Goal: Transaction & Acquisition: Purchase product/service

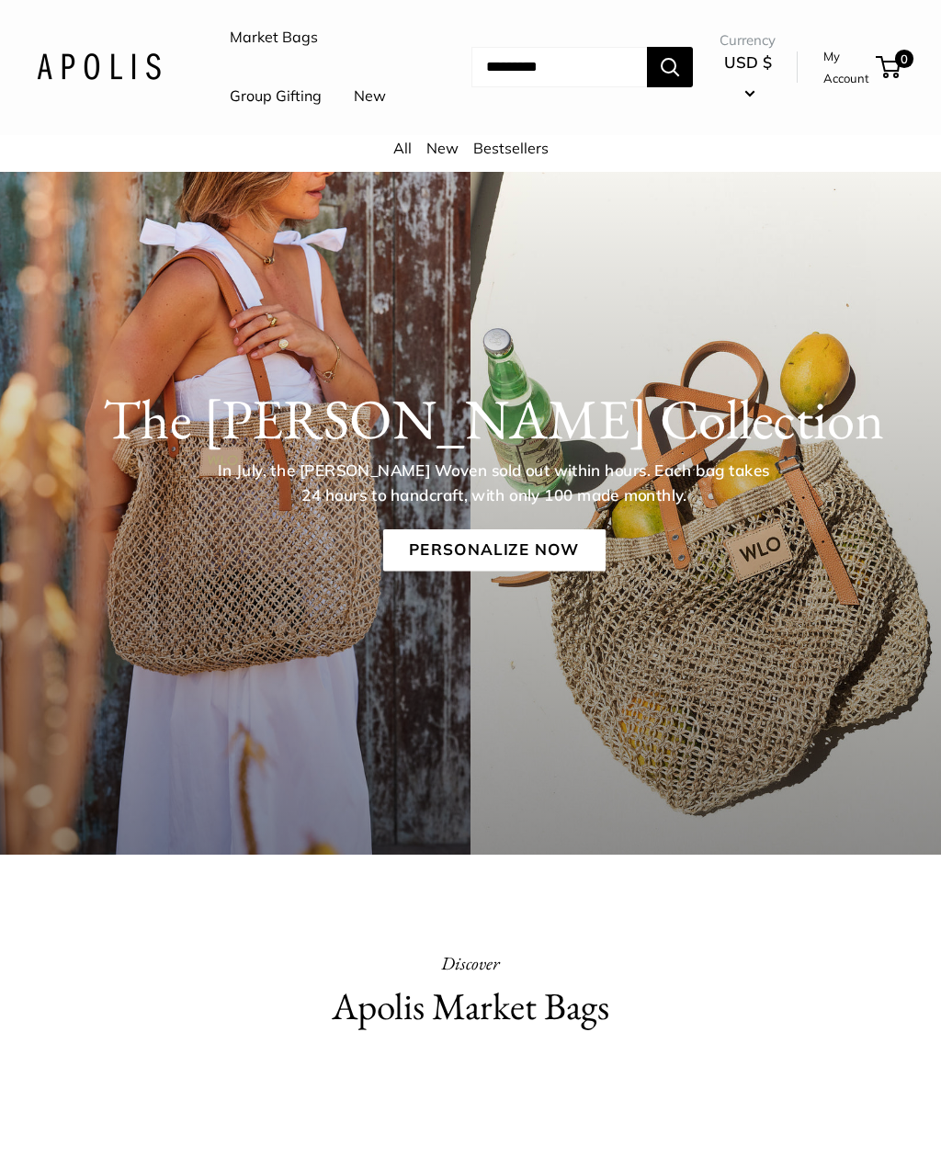
scroll to position [18, 0]
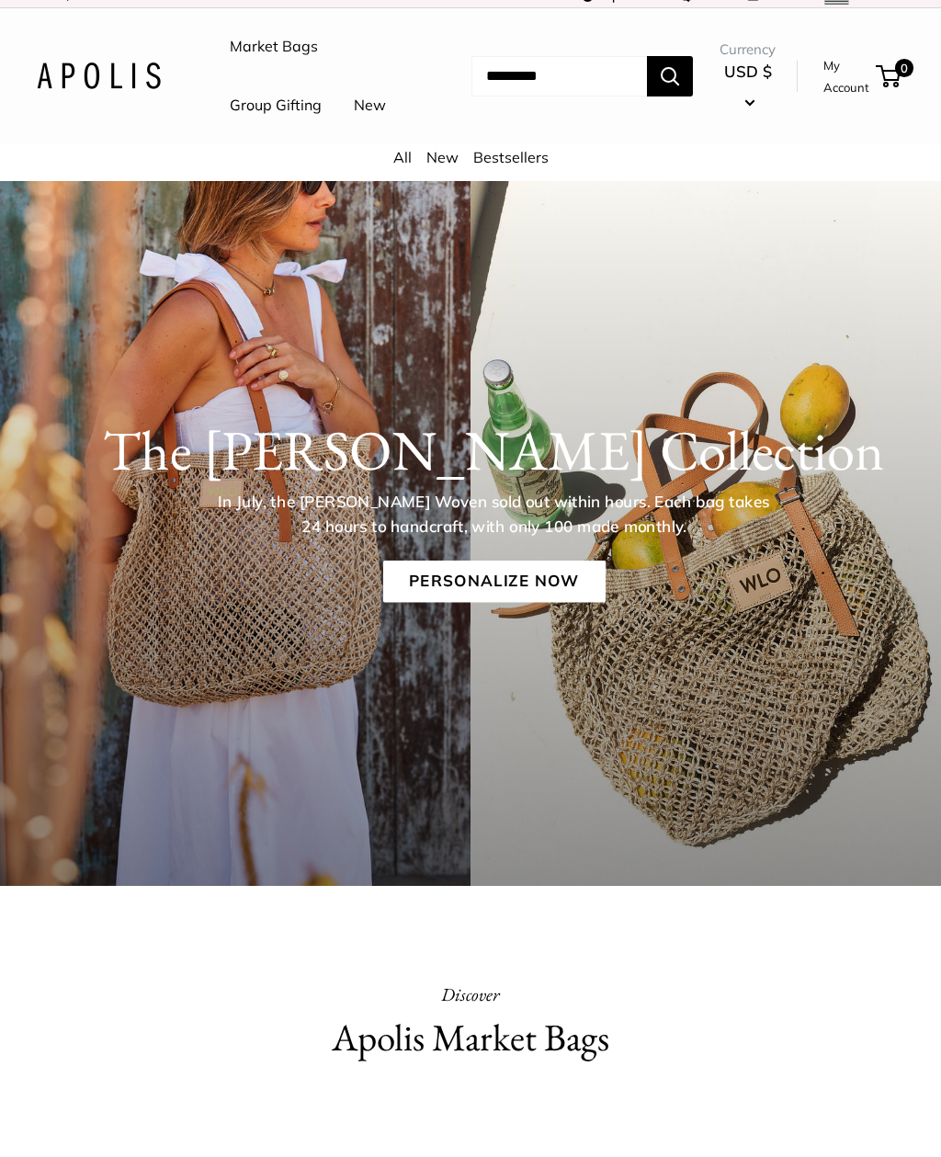
click at [504, 603] on link "Personalize Now" at bounding box center [493, 581] width 222 height 42
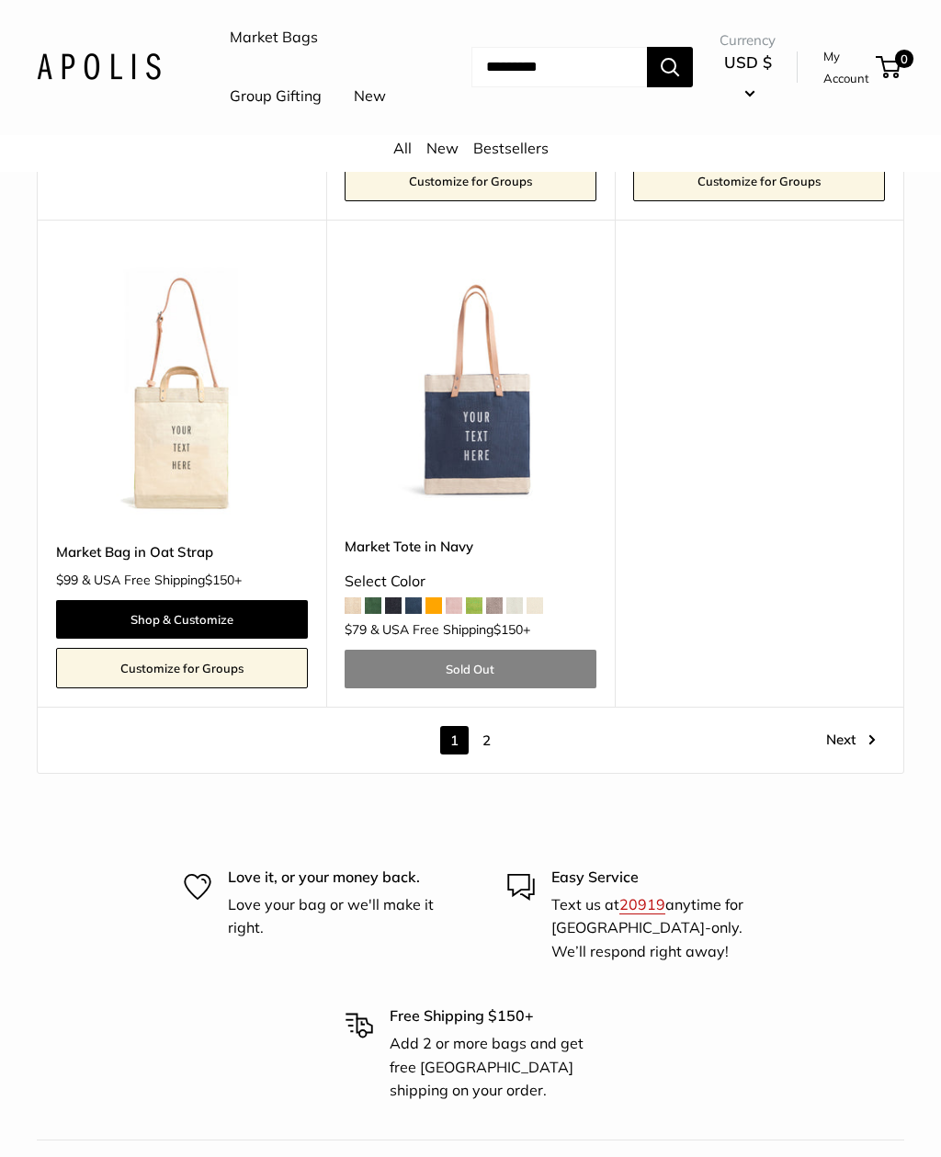
scroll to position [8188, 0]
click at [851, 726] on link "Next" at bounding box center [851, 740] width 50 height 28
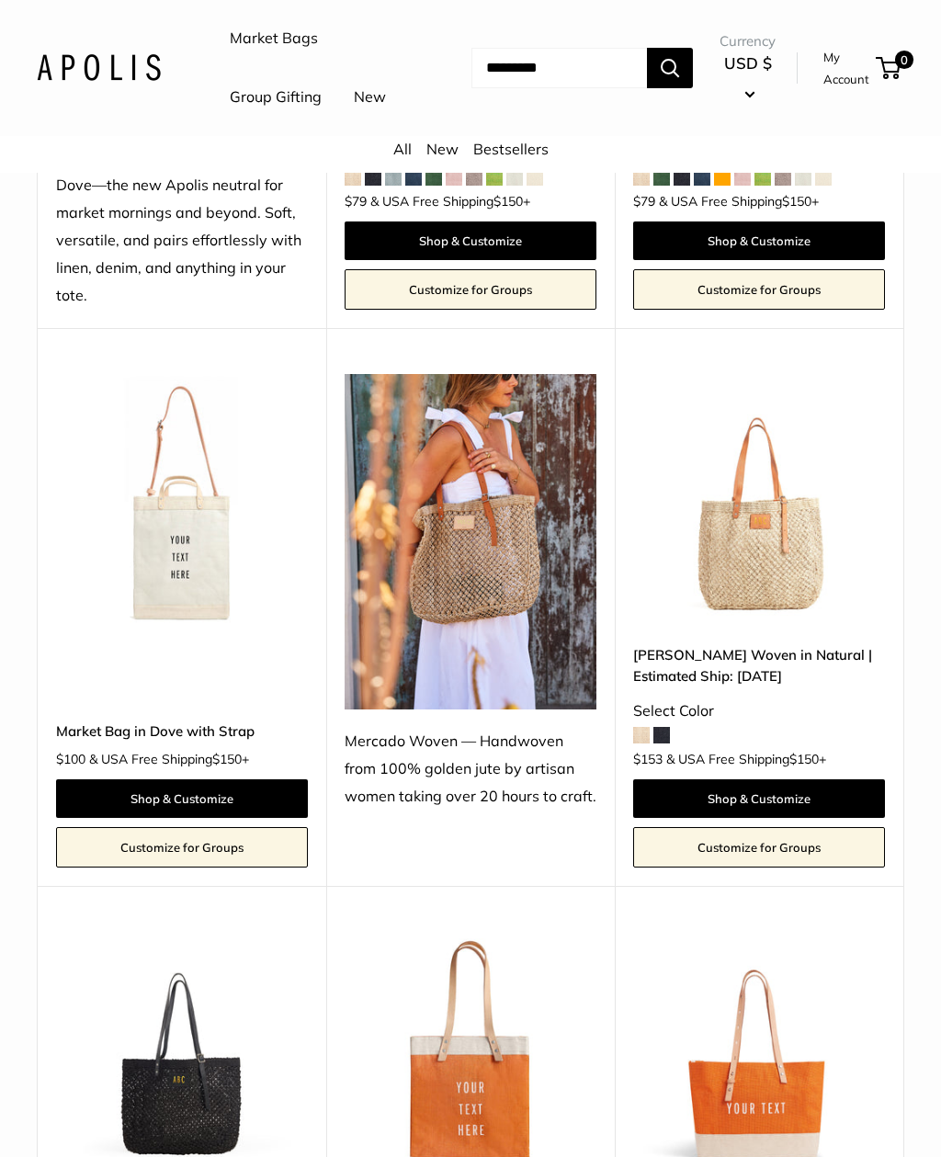
scroll to position [609, 0]
click at [773, 819] on link "Shop & Customize" at bounding box center [759, 799] width 252 height 39
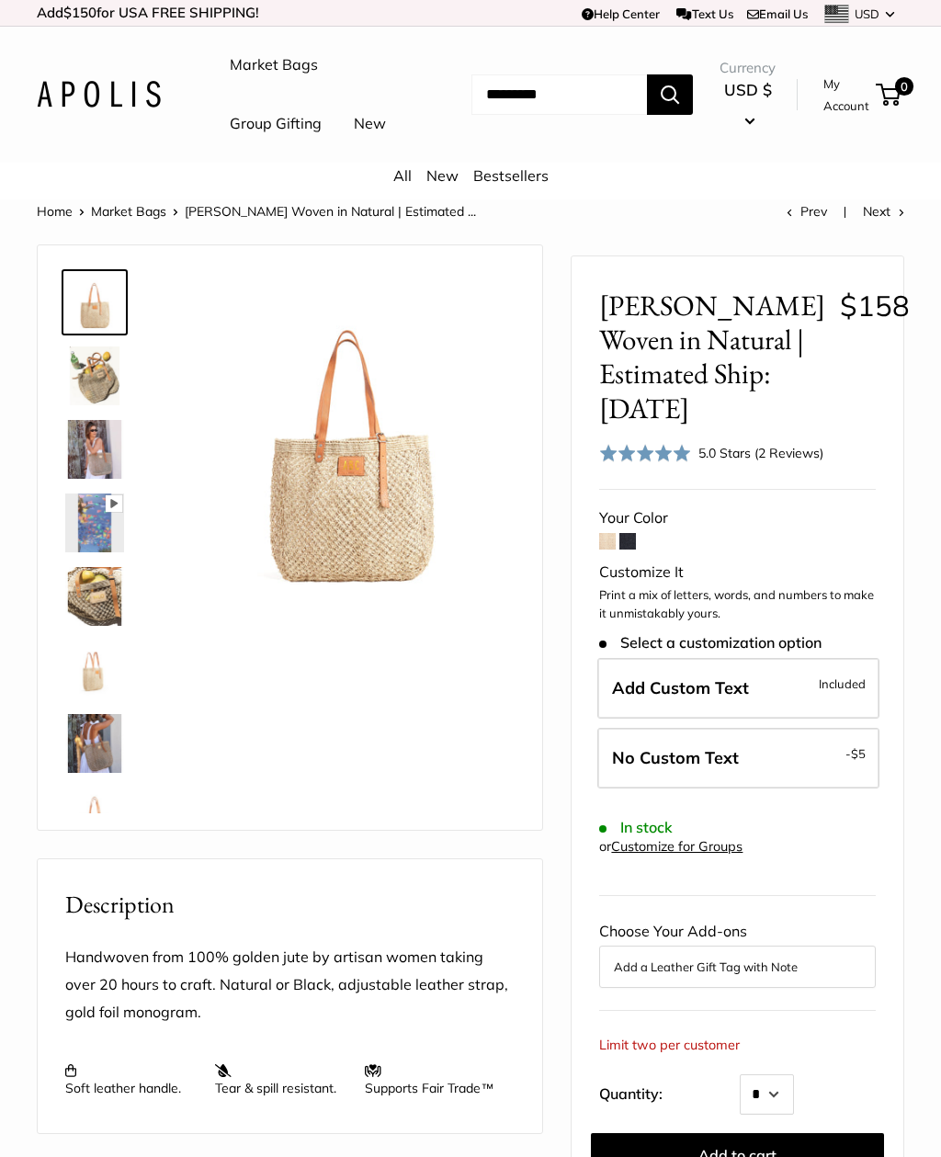
click at [610, 550] on span at bounding box center [607, 542] width 17 height 17
click at [611, 550] on span at bounding box center [607, 542] width 17 height 17
click at [605, 550] on span at bounding box center [607, 542] width 17 height 17
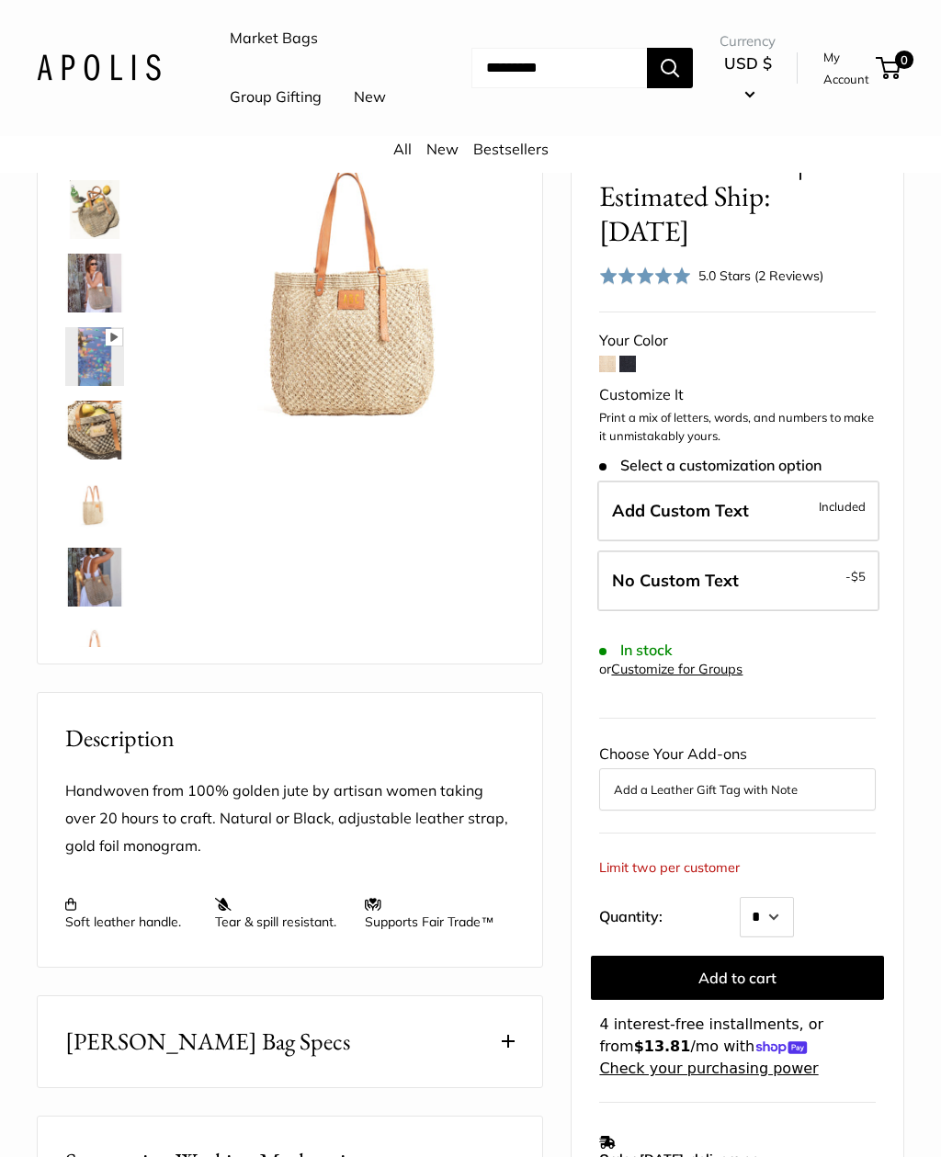
scroll to position [165, 0]
click at [786, 938] on select "* *" at bounding box center [767, 918] width 54 height 40
select select "*"
click at [651, 999] on button "Add to cart" at bounding box center [737, 977] width 293 height 44
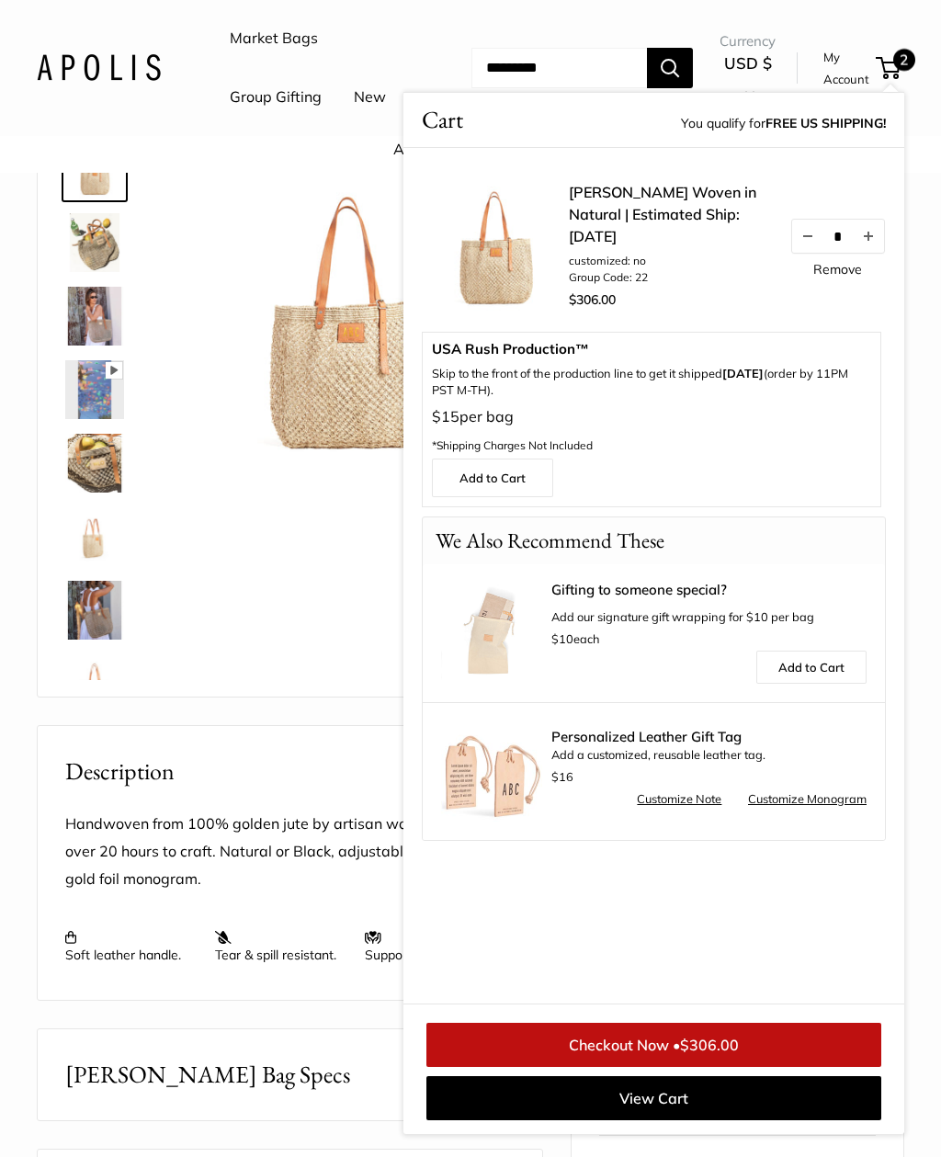
scroll to position [0, 0]
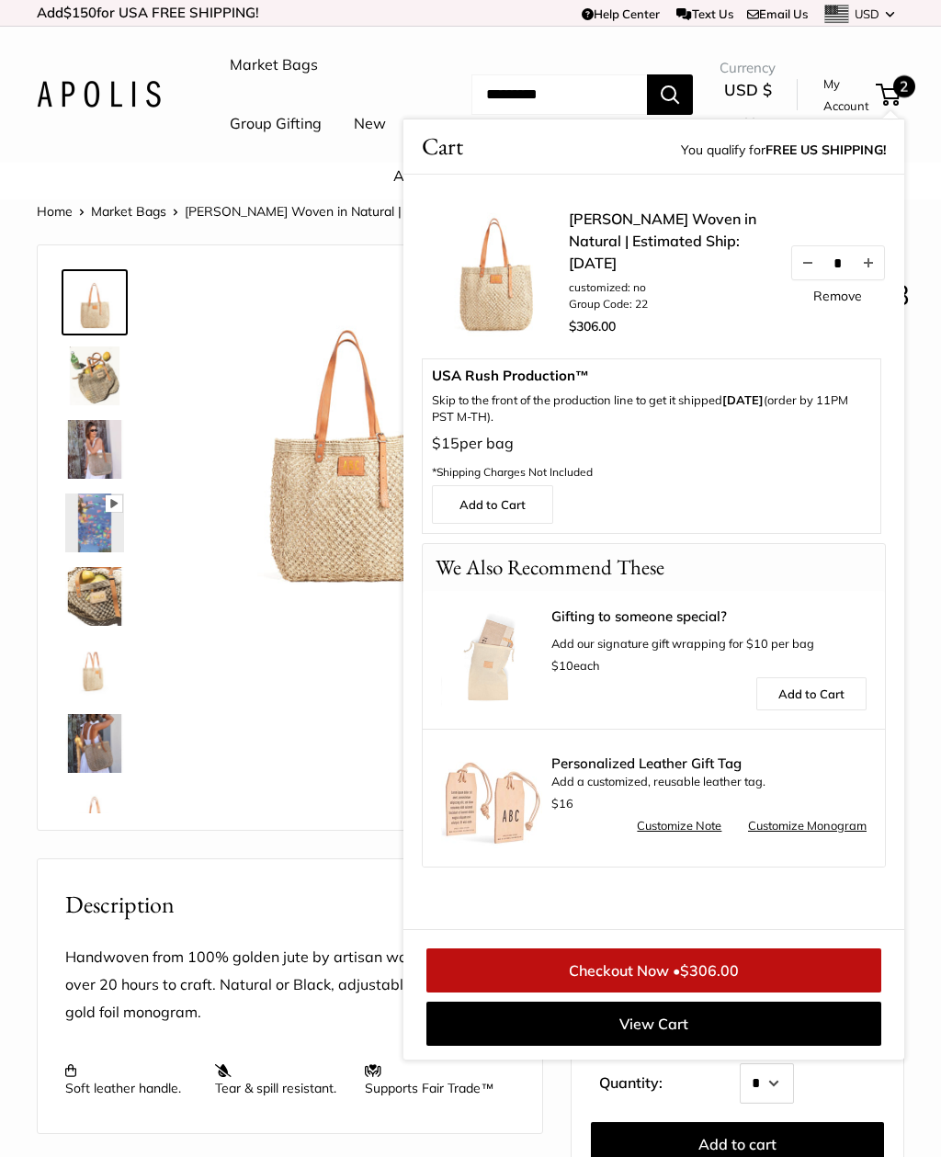
click at [139, 163] on header "Market Bags Group Gifting New Need help? Text Us: 20919 [EMAIL_ADDRESS][DOMAIN_…" at bounding box center [470, 95] width 941 height 136
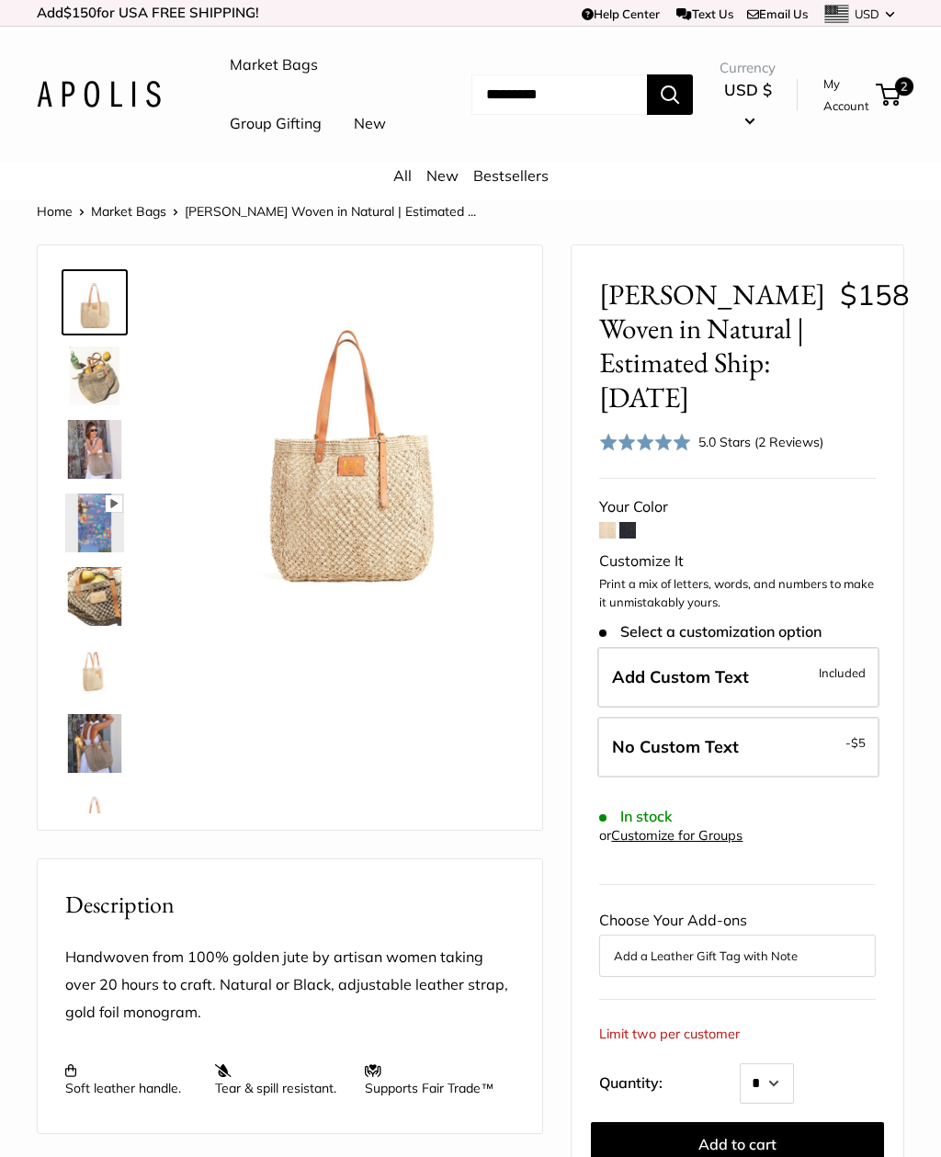
click at [394, 571] on img at bounding box center [350, 438] width 330 height 330
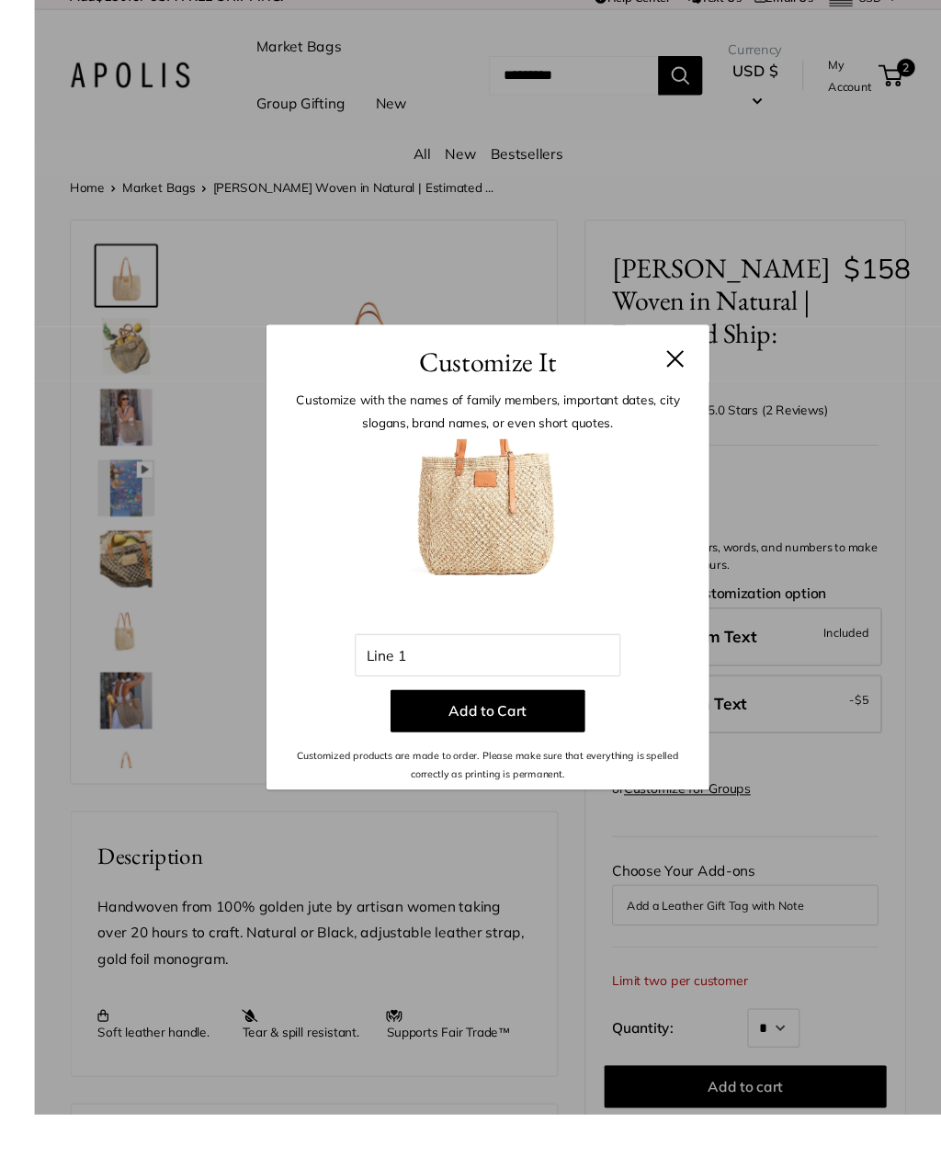
scroll to position [63, 0]
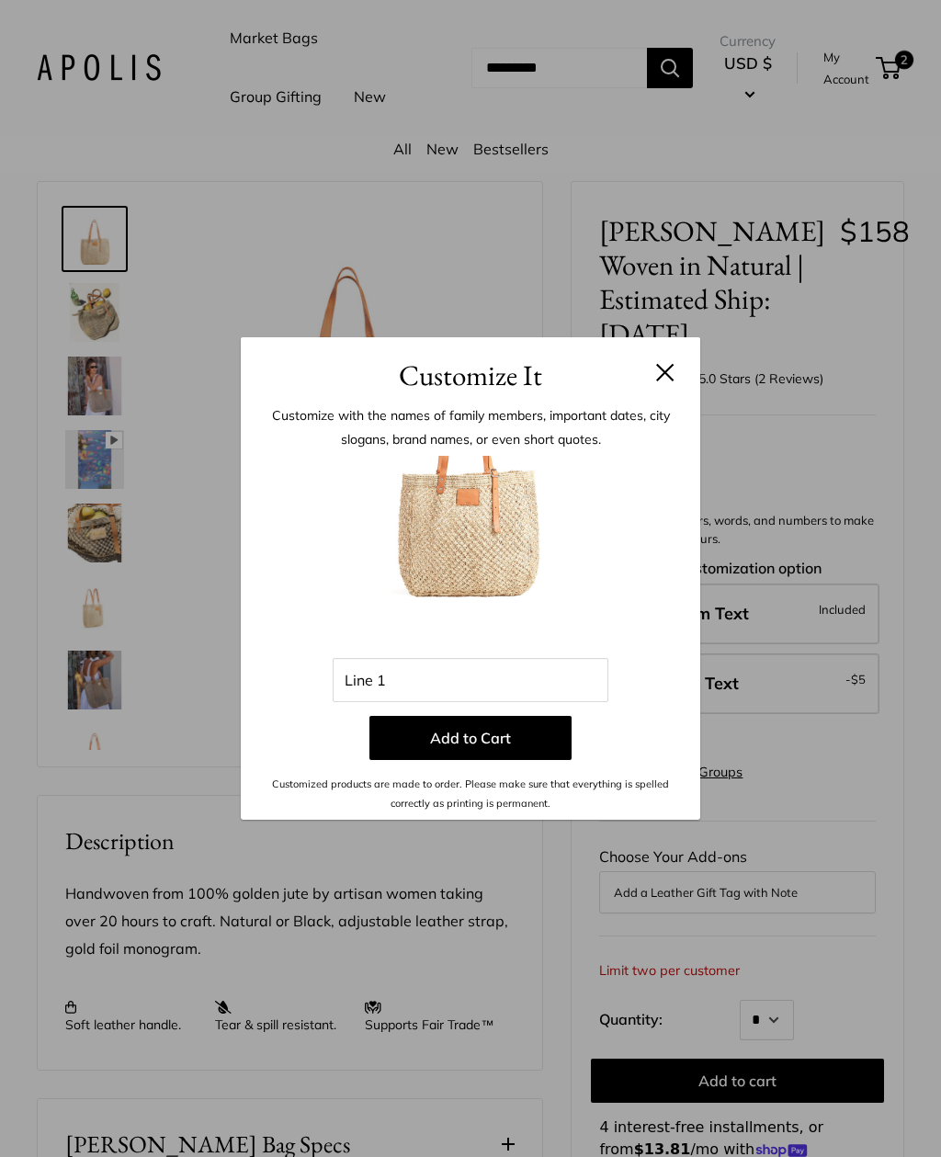
click at [667, 381] on button at bounding box center [665, 372] width 18 height 18
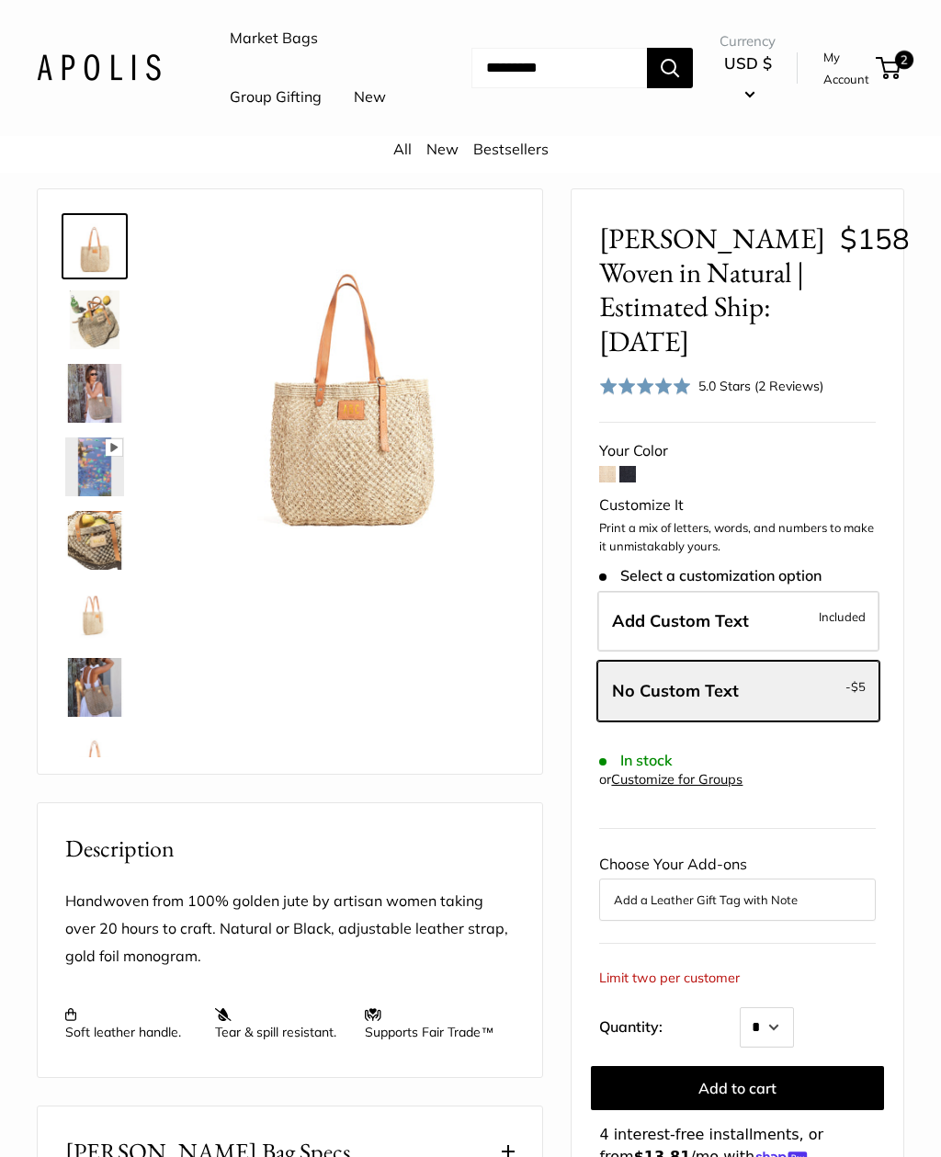
scroll to position [59, 0]
